Goal: Find specific page/section: Find specific page/section

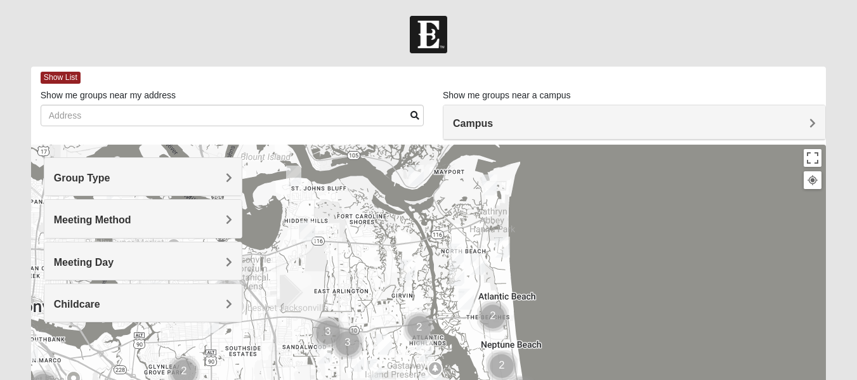
click at [493, 125] on span "Campus" at bounding box center [473, 123] width 40 height 11
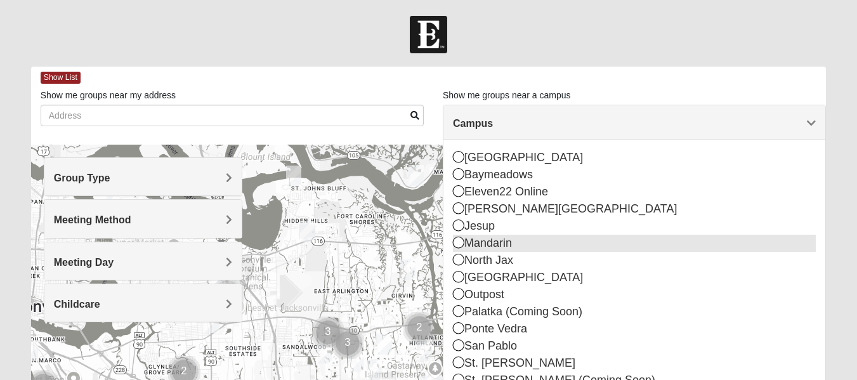
click at [488, 244] on div "Mandarin" at bounding box center [634, 243] width 363 height 17
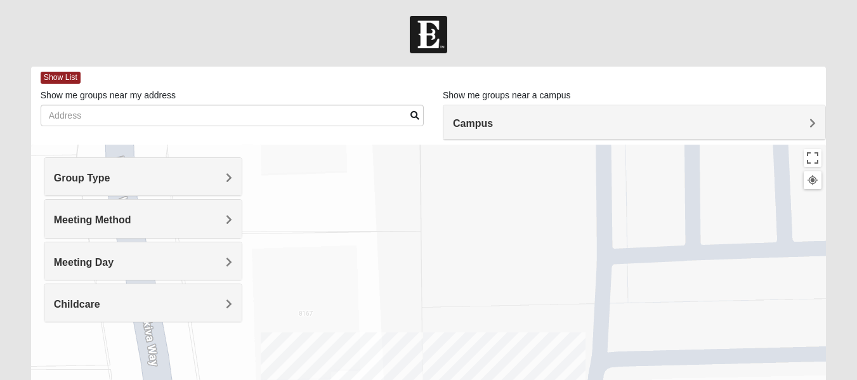
click at [137, 182] on h4 "Group Type" at bounding box center [143, 178] width 178 height 12
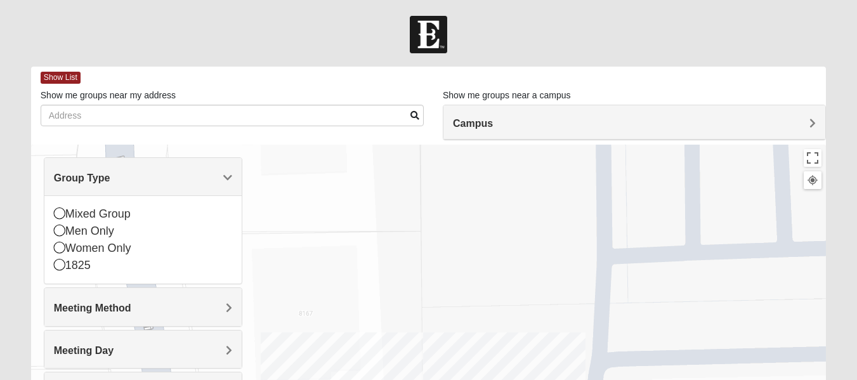
click at [52, 246] on div "Mixed Group Men Only Women Only 1825" at bounding box center [142, 239] width 197 height 88
click at [63, 247] on icon at bounding box center [59, 247] width 11 height 11
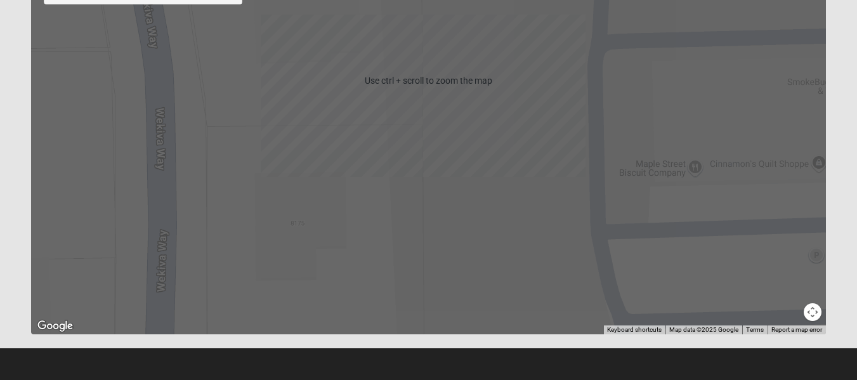
scroll to position [319, 0]
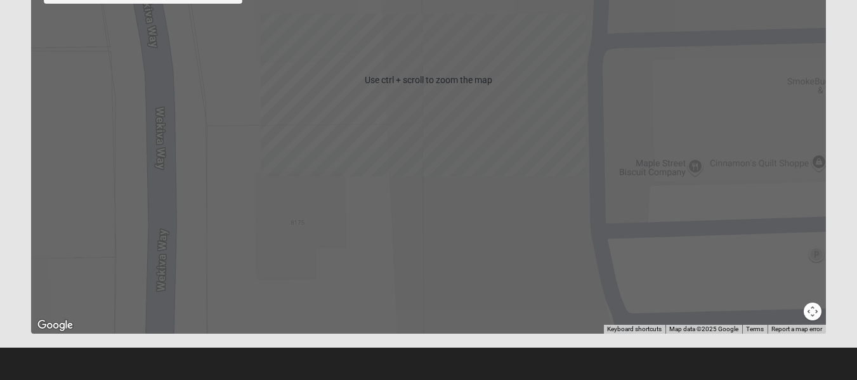
click at [810, 308] on button "Map camera controls" at bounding box center [813, 312] width 18 height 18
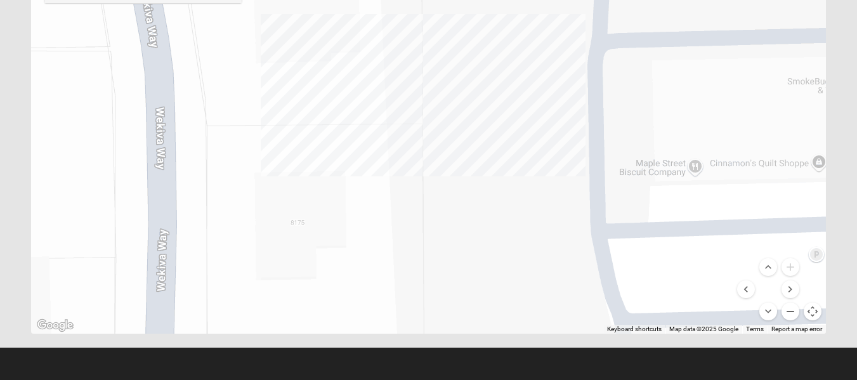
click at [790, 314] on button "Zoom out" at bounding box center [791, 312] width 18 height 18
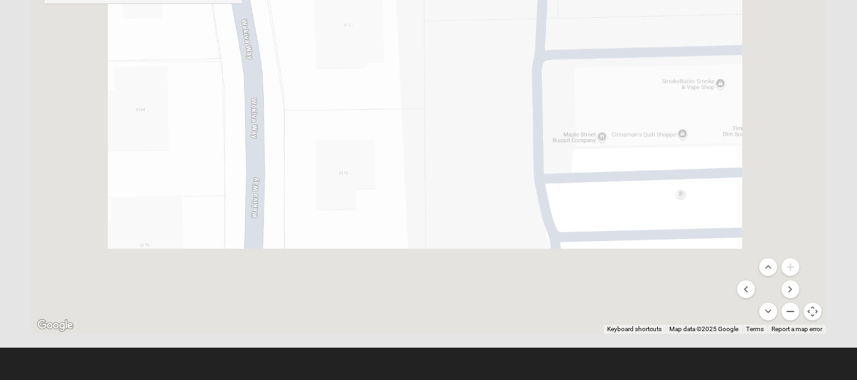
click at [790, 314] on button "Zoom out" at bounding box center [791, 312] width 18 height 18
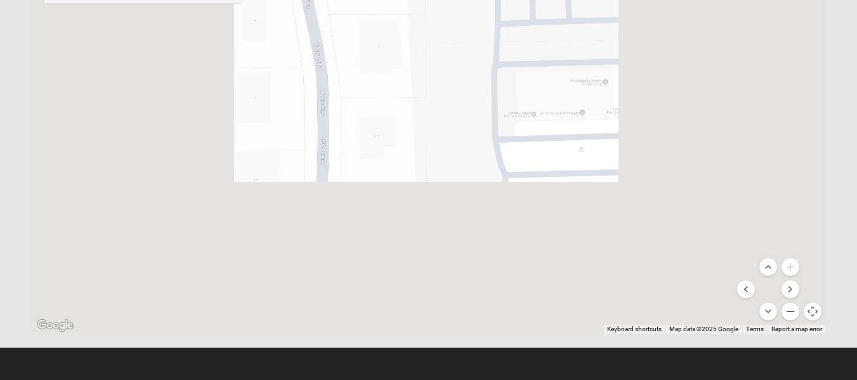
click at [790, 314] on button "Zoom out" at bounding box center [791, 312] width 18 height 18
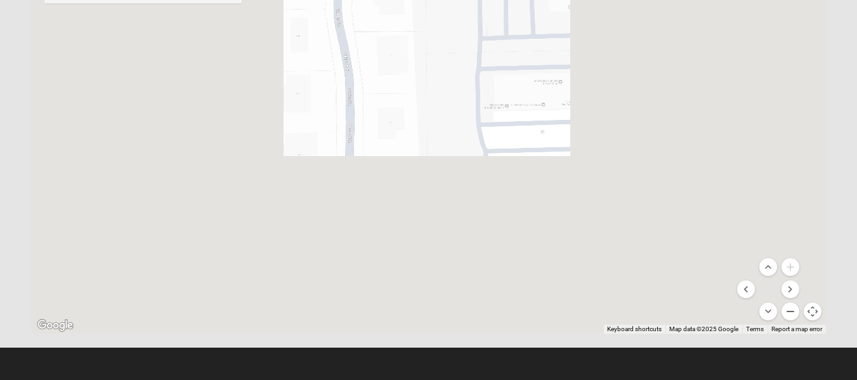
click at [790, 314] on button "Zoom out" at bounding box center [791, 312] width 18 height 18
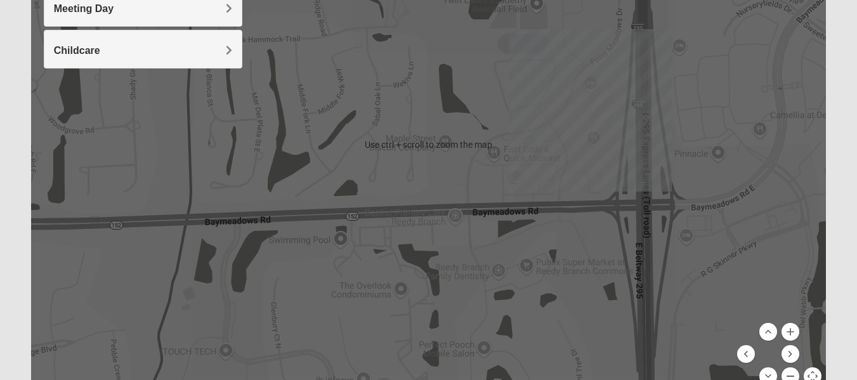
scroll to position [192, 0]
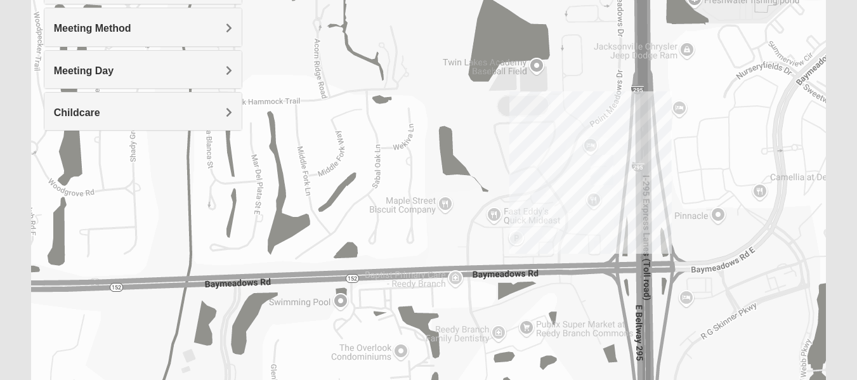
click at [586, 215] on div at bounding box center [428, 207] width 795 height 508
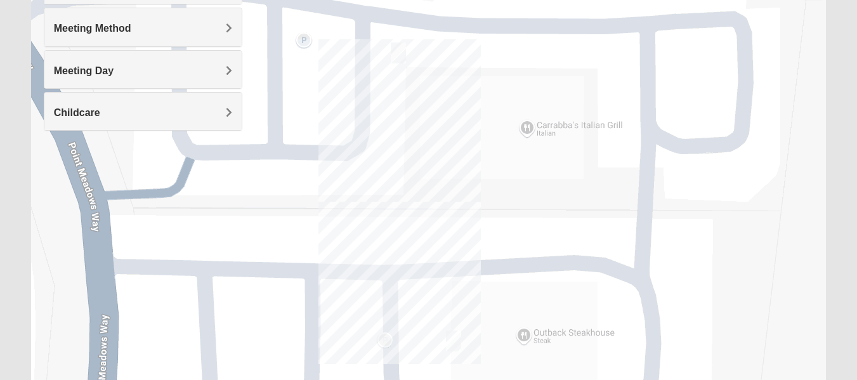
click at [397, 54] on img "On Campus Womens Bailey 32256" at bounding box center [398, 53] width 15 height 21
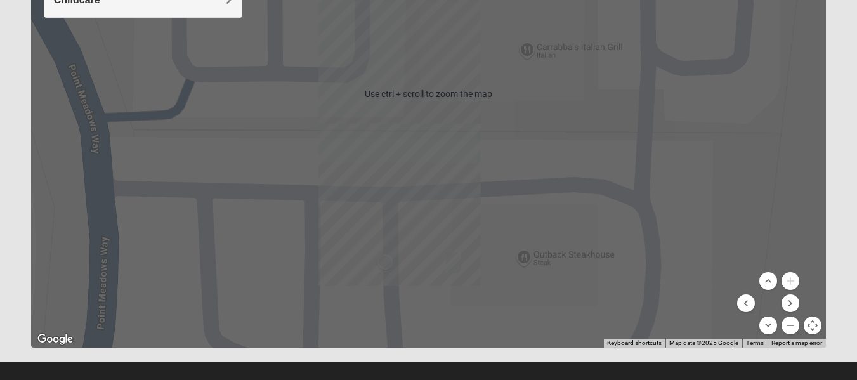
scroll to position [319, 0]
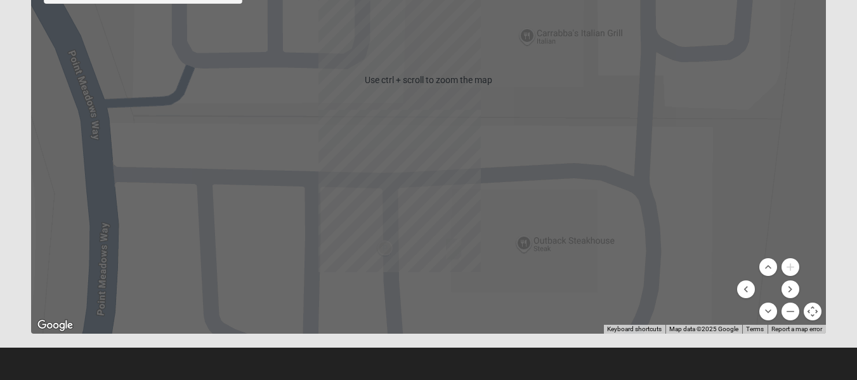
click at [455, 249] on img "Women's Discipleship, Baymeadows" at bounding box center [453, 249] width 15 height 21
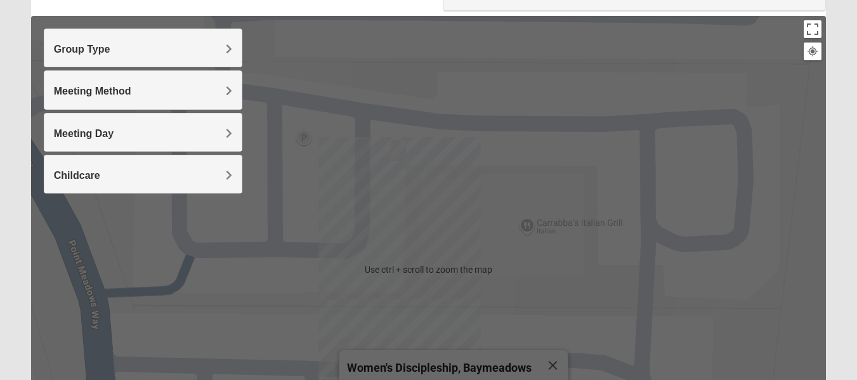
scroll to position [128, 0]
click at [400, 153] on img "On Campus Womens Bailey 32256" at bounding box center [398, 151] width 15 height 21
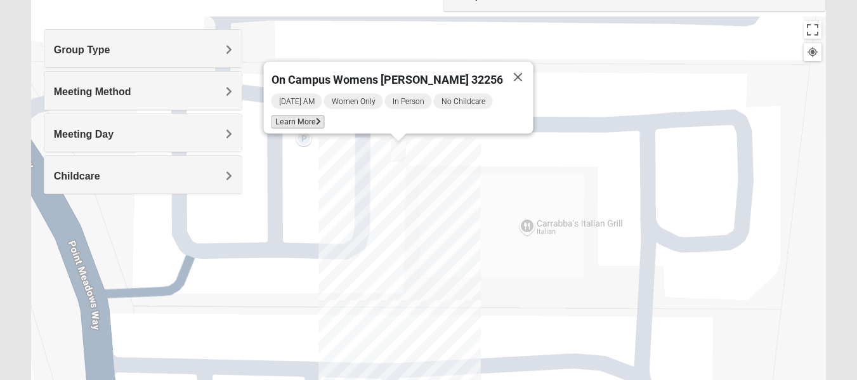
click at [299, 116] on span "Learn More" at bounding box center [297, 122] width 53 height 13
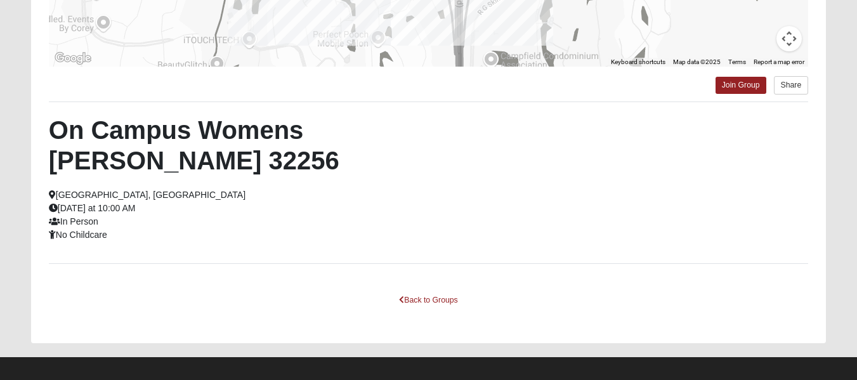
scroll to position [336, 0]
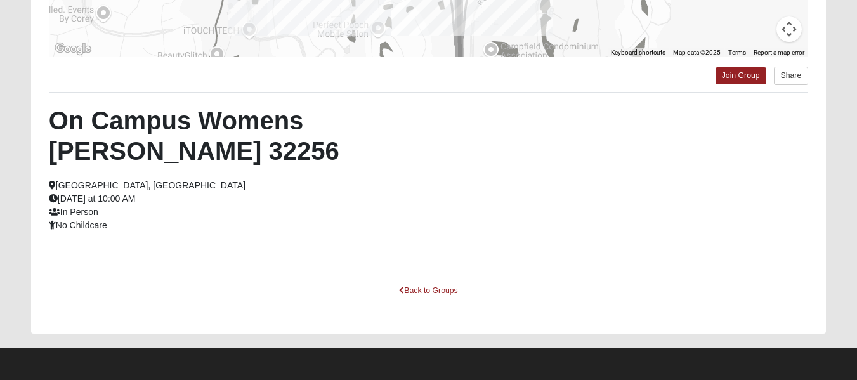
drag, startPoint x: 248, startPoint y: 128, endPoint x: 328, endPoint y: 128, distance: 80.0
click at [260, 122] on h2 "On Campus Womens [PERSON_NAME] 32256" at bounding box center [234, 135] width 371 height 61
click at [73, 158] on h2 "On Campus Womens [PERSON_NAME] 32256" at bounding box center [234, 135] width 371 height 61
click at [432, 287] on link "Back to Groups" at bounding box center [428, 291] width 75 height 20
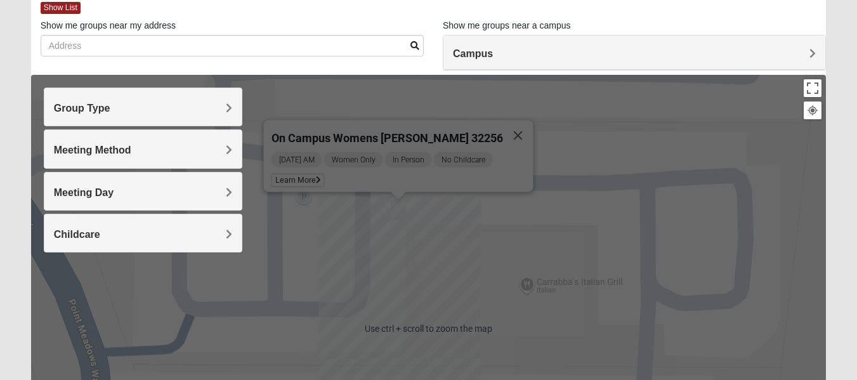
scroll to position [0, 0]
